Goal: Register for event/course

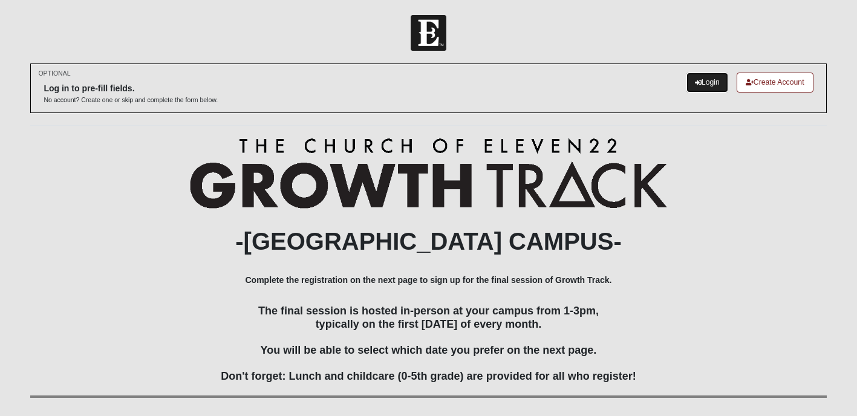
click at [701, 85] on link "Login" at bounding box center [708, 83] width 42 height 20
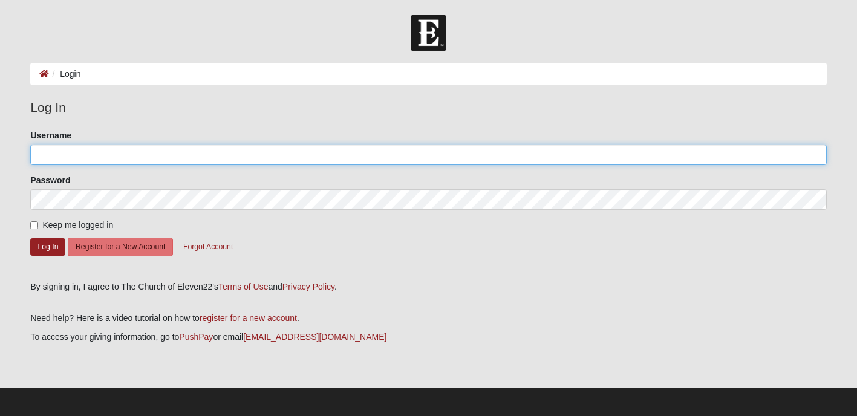
type input "luciano.o.duque"
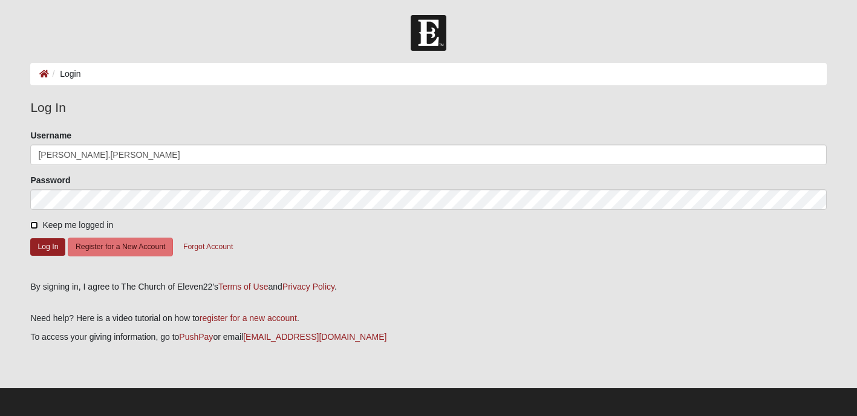
click at [34, 222] on input "Keep me logged in" at bounding box center [34, 225] width 8 height 8
checkbox input "true"
click at [35, 244] on button "Log In" at bounding box center [47, 247] width 35 height 18
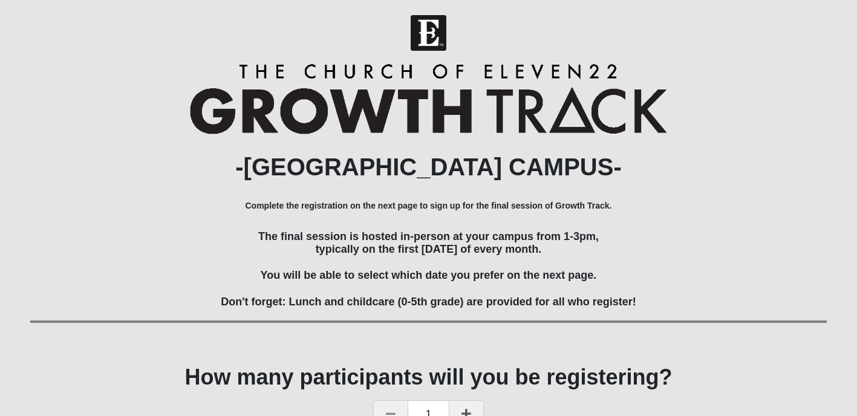
scroll to position [79, 0]
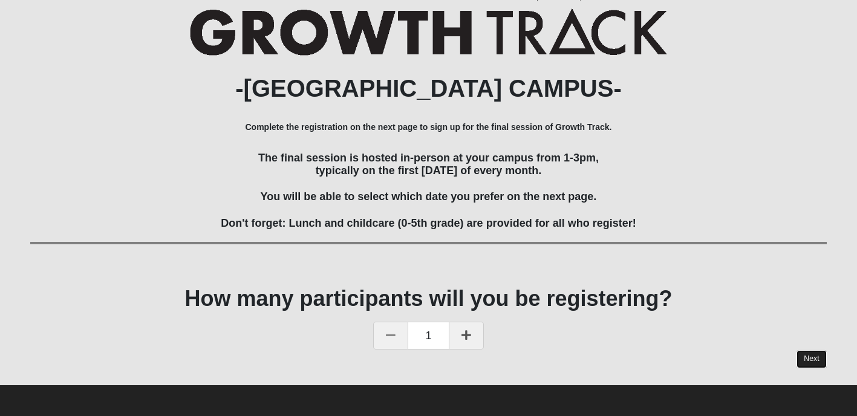
click at [811, 357] on link "Next" at bounding box center [812, 359] width 30 height 18
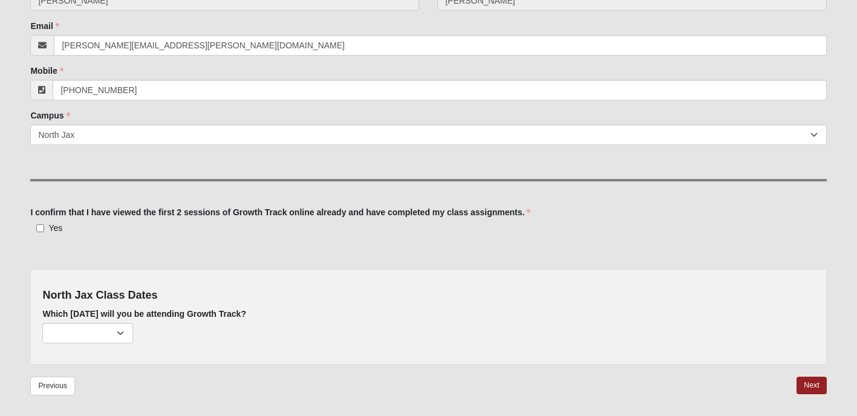
scroll to position [212, 0]
click at [40, 226] on input "Yes" at bounding box center [40, 227] width 8 height 8
checkbox input "true"
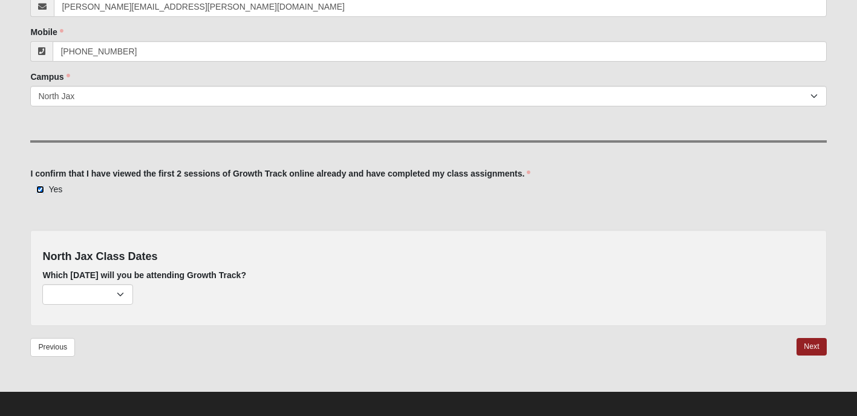
scroll to position [256, 0]
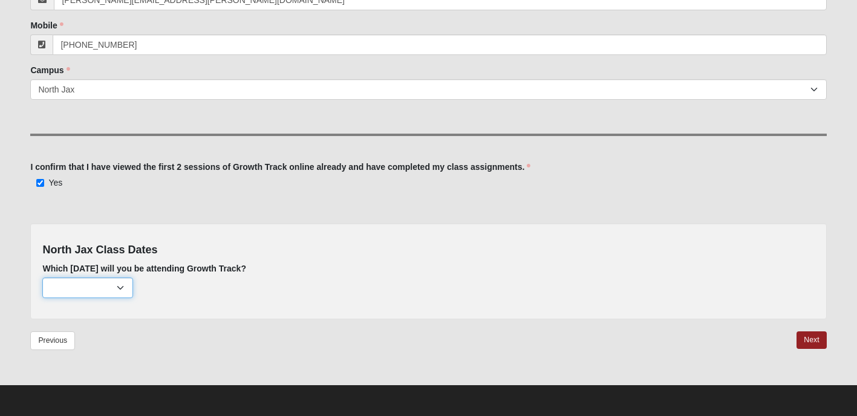
click at [121, 292] on select "[DATE] (none remaining) [DATE] (none remaining) [DATE] (none remaining) [DATE] …" at bounding box center [87, 288] width 91 height 21
select select "680"
click at [42, 278] on select "[DATE] (none remaining) [DATE] (none remaining) [DATE] (none remaining) [DATE] …" at bounding box center [87, 288] width 91 height 21
click at [807, 338] on link "Next" at bounding box center [812, 341] width 30 height 18
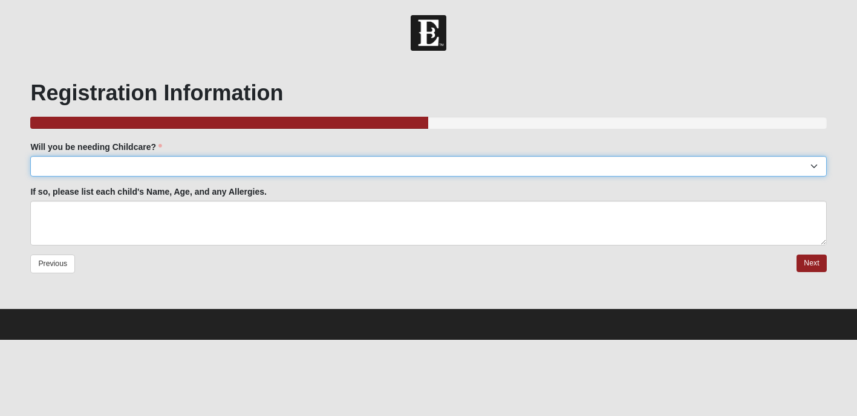
click at [679, 171] on select "Yes No" at bounding box center [428, 166] width 796 height 21
select select "No"
click at [30, 156] on select "Yes No" at bounding box center [428, 166] width 796 height 21
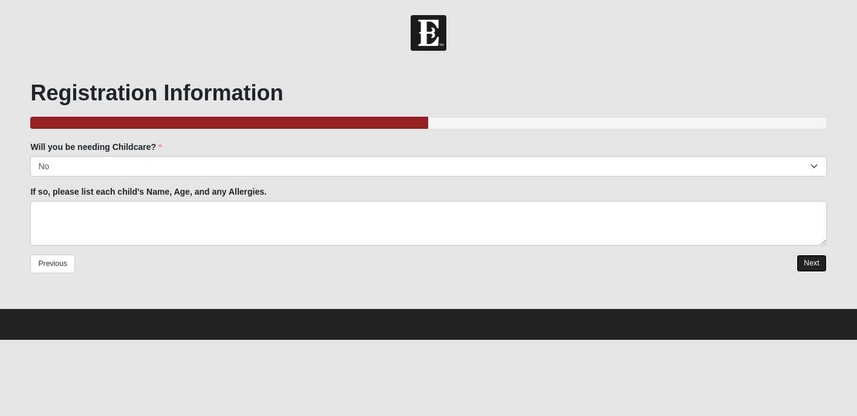
click at [807, 263] on link "Next" at bounding box center [812, 264] width 30 height 18
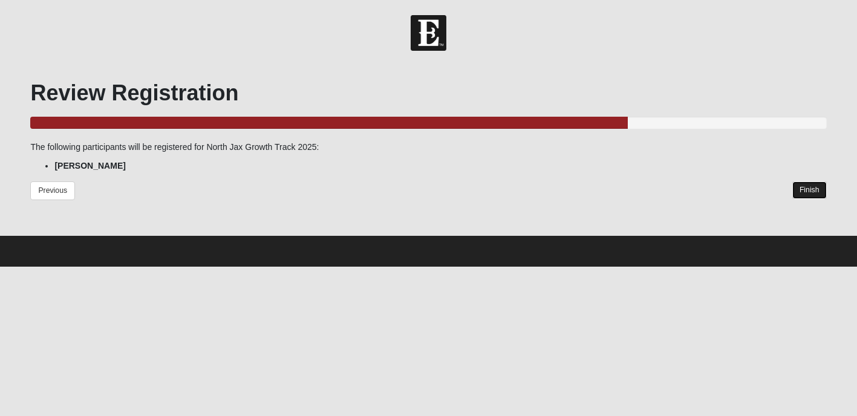
click at [811, 188] on link "Finish" at bounding box center [810, 191] width 34 height 18
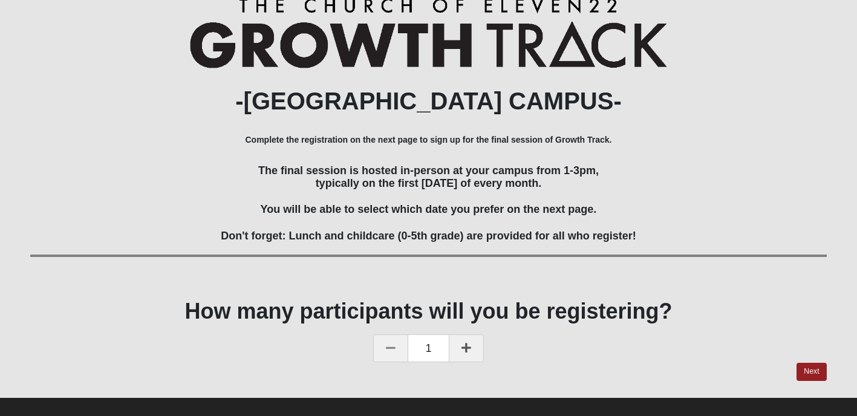
scroll to position [79, 0]
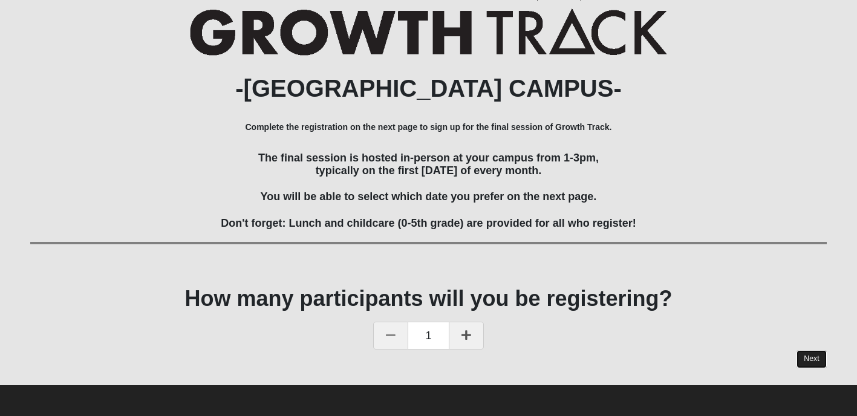
click at [800, 357] on link "Next" at bounding box center [812, 359] width 30 height 18
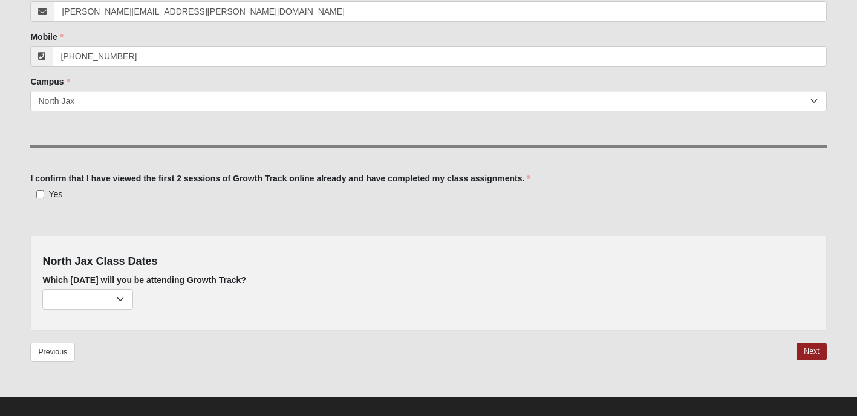
scroll to position [256, 0]
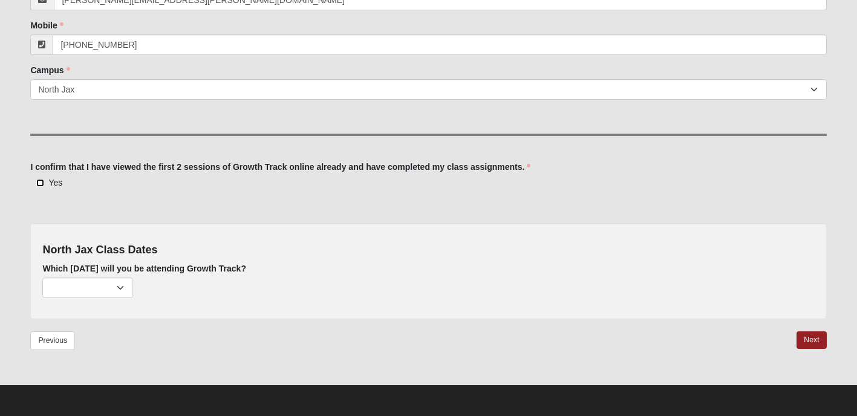
click at [40, 183] on input "Yes" at bounding box center [40, 183] width 8 height 8
checkbox input "true"
click at [112, 281] on select "February 2nd (none remaining) March 2nd (none remaining) April 6th (none remain…" at bounding box center [87, 288] width 91 height 21
click at [116, 293] on select "February 2nd (none remaining) March 2nd (none remaining) April 6th (none remain…" at bounding box center [87, 288] width 91 height 21
select select "681"
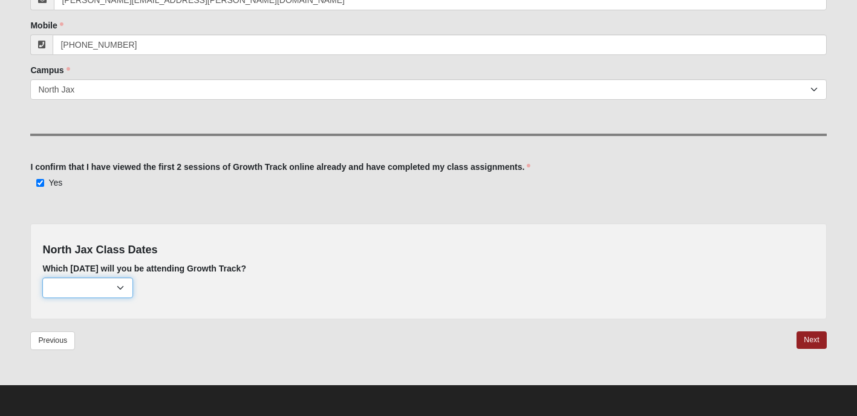
click at [42, 278] on select "February 2nd (none remaining) March 2nd (none remaining) April 6th (none remain…" at bounding box center [87, 288] width 91 height 21
click at [813, 342] on link "Next" at bounding box center [812, 341] width 30 height 18
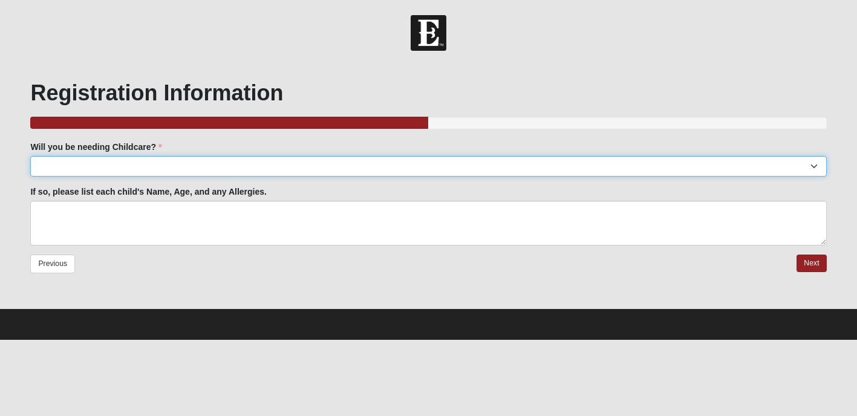
click at [452, 169] on select "Yes No" at bounding box center [428, 166] width 796 height 21
select select "No"
click at [30, 156] on select "Yes No" at bounding box center [428, 166] width 796 height 21
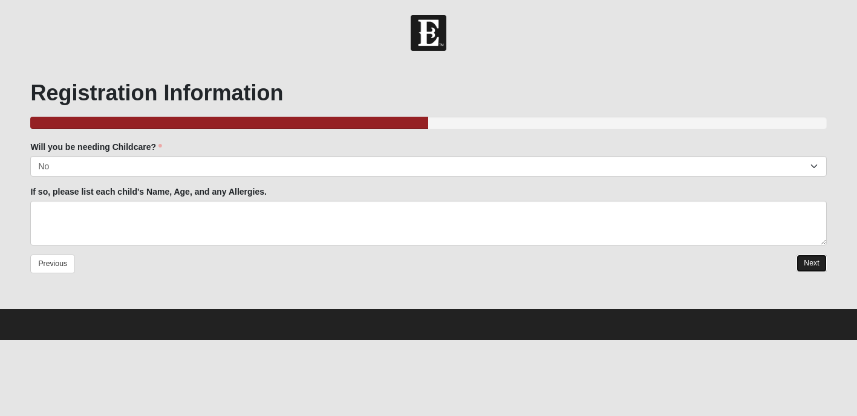
click at [802, 263] on link "Next" at bounding box center [812, 264] width 30 height 18
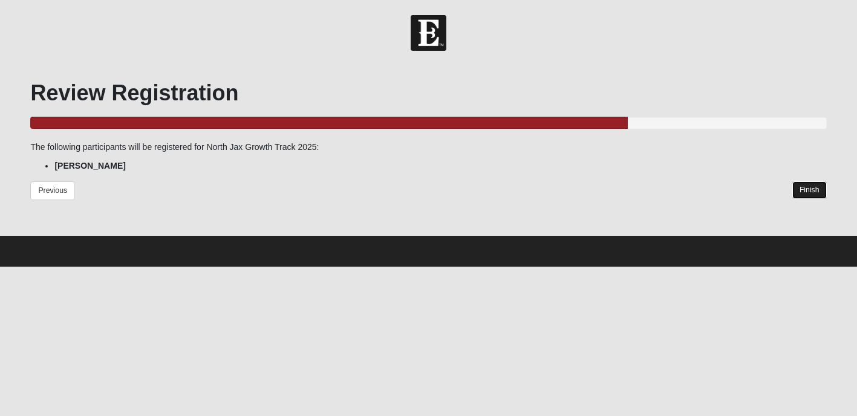
click at [800, 187] on link "Finish" at bounding box center [810, 191] width 34 height 18
